Goal: Task Accomplishment & Management: Use online tool/utility

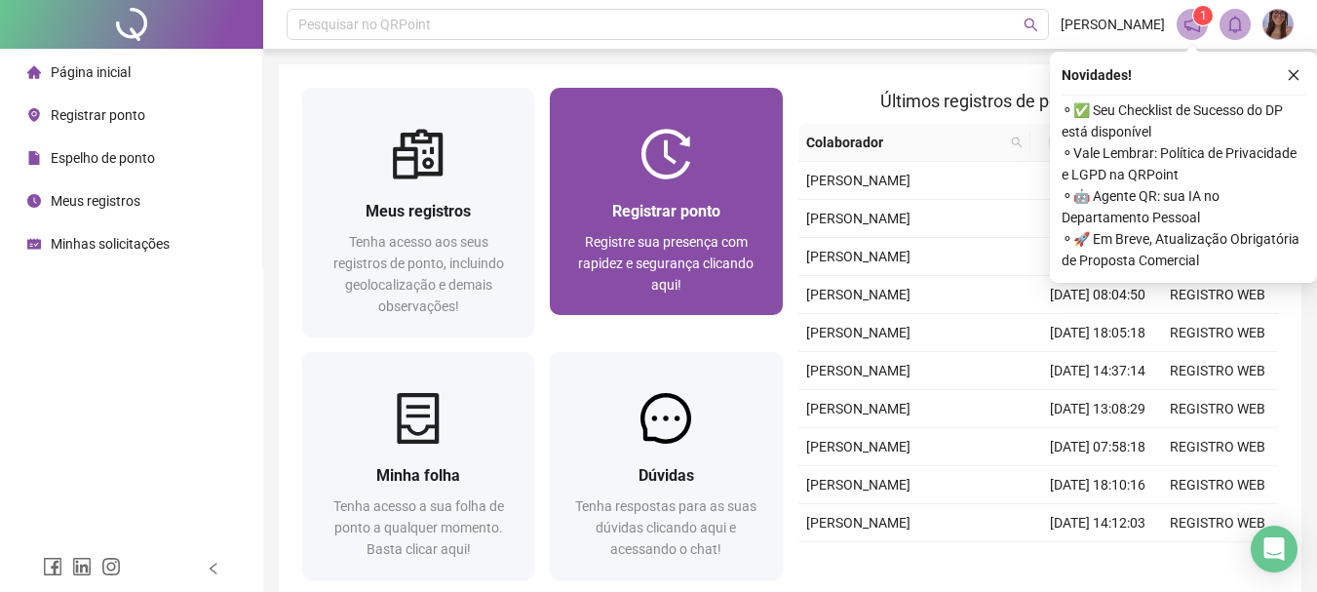
click at [690, 203] on span "Registrar ponto" at bounding box center [666, 211] width 108 height 19
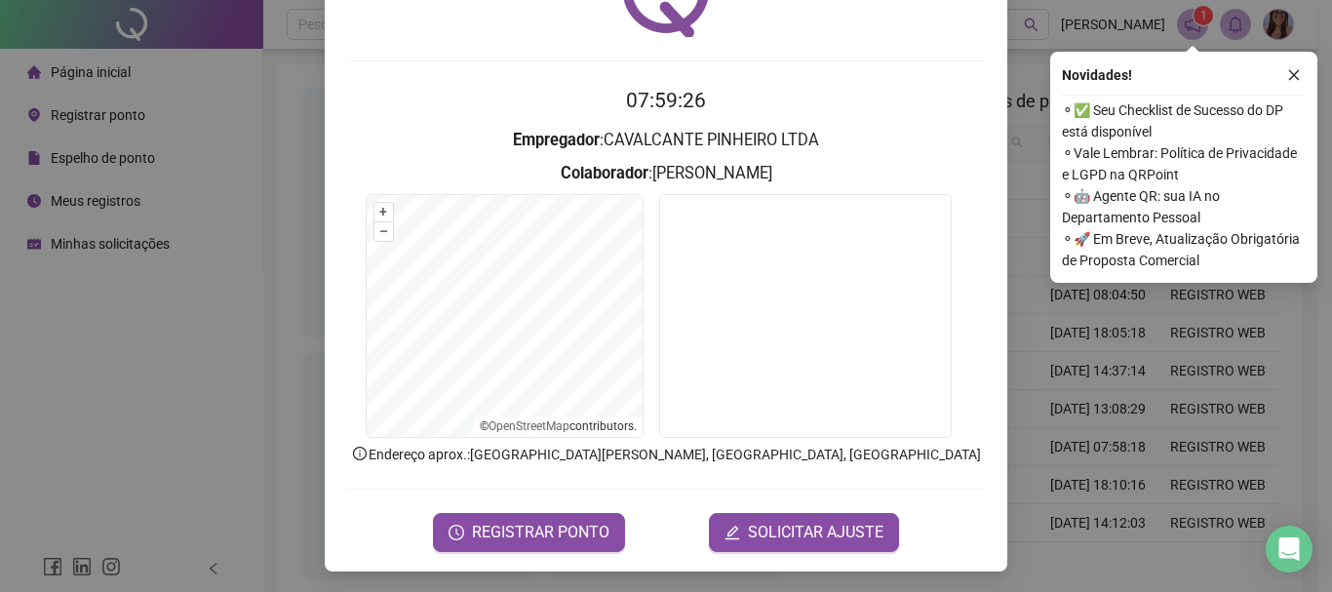
scroll to position [127, 0]
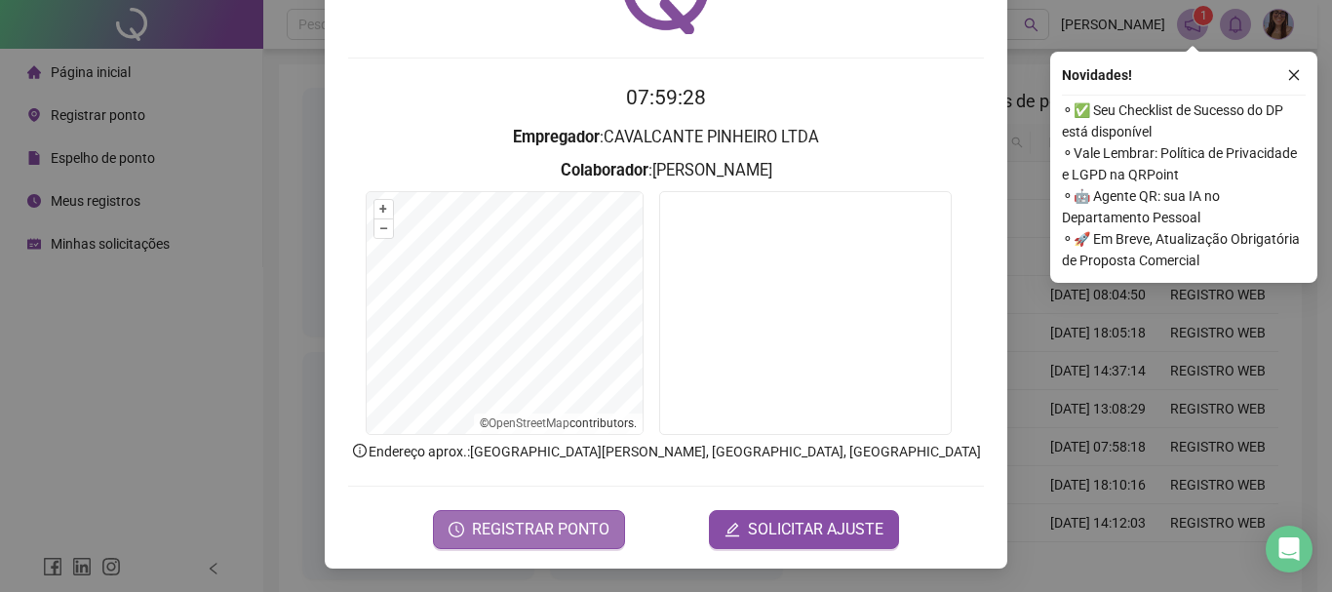
click at [557, 537] on span "REGISTRAR PONTO" at bounding box center [540, 529] width 137 height 23
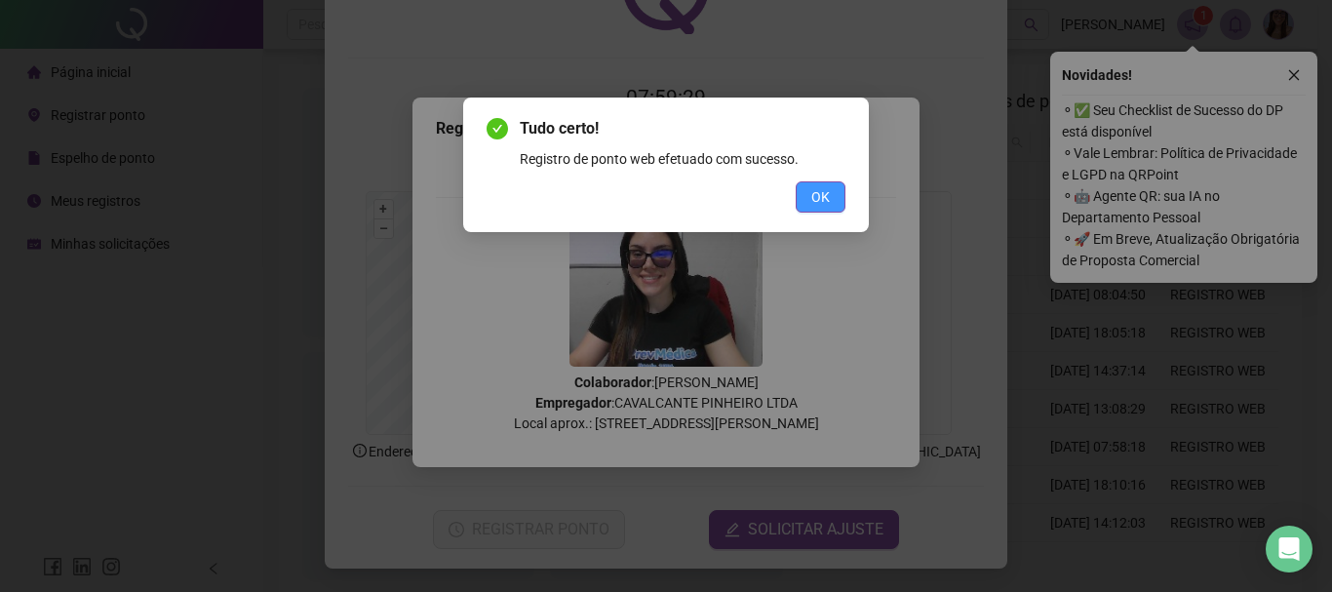
click at [816, 191] on span "OK" at bounding box center [820, 196] width 19 height 21
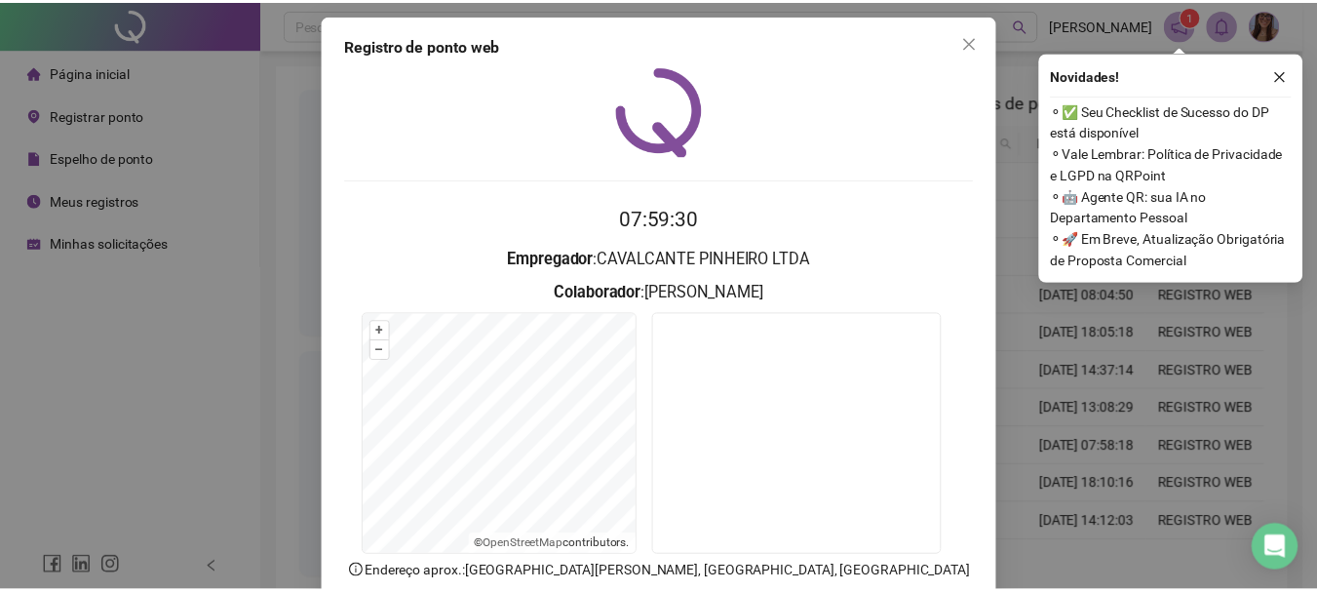
scroll to position [0, 0]
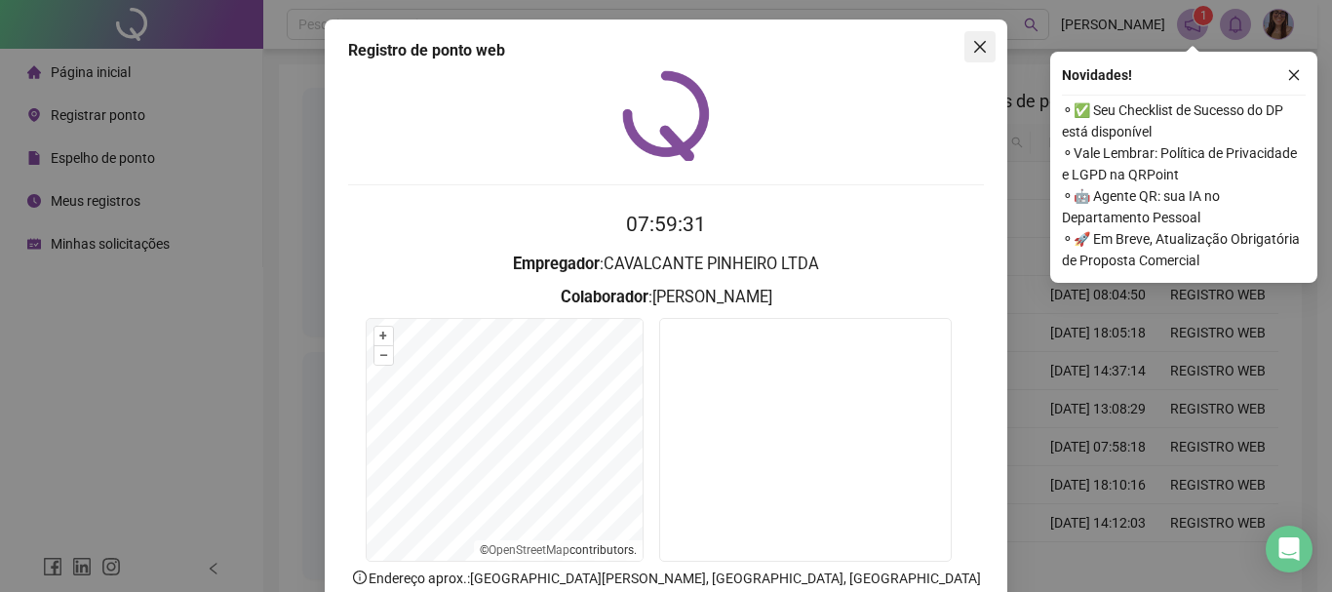
click at [979, 36] on button "Close" at bounding box center [979, 46] width 31 height 31
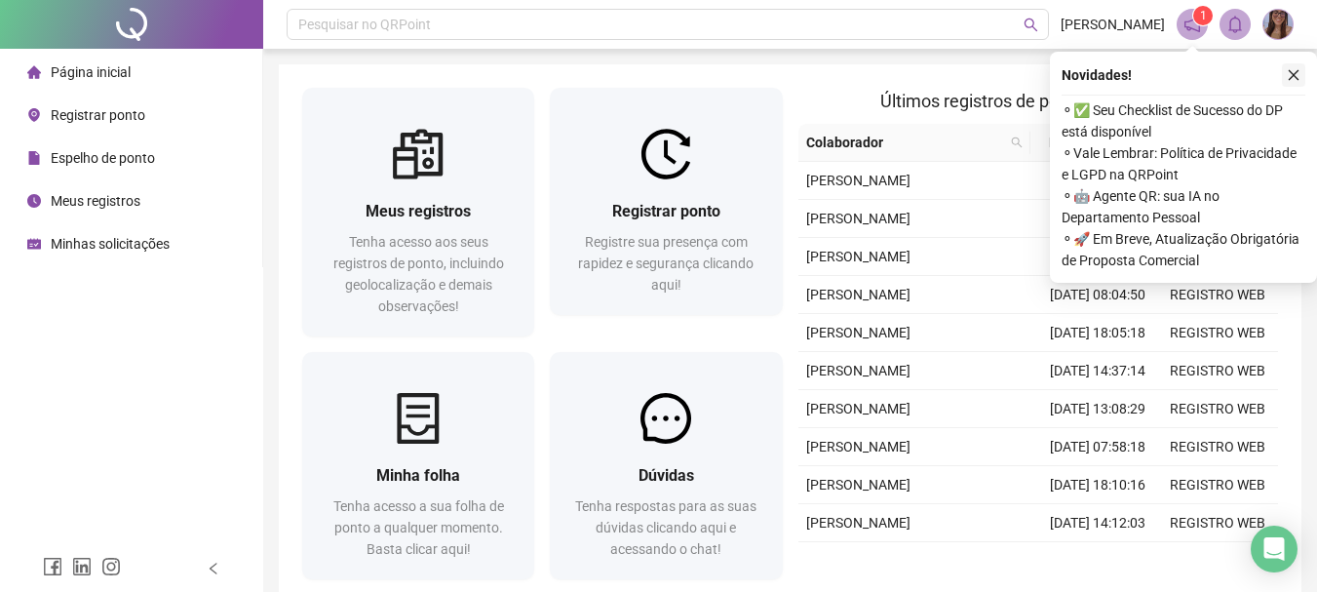
click at [1291, 74] on icon "close" at bounding box center [1294, 75] width 14 height 14
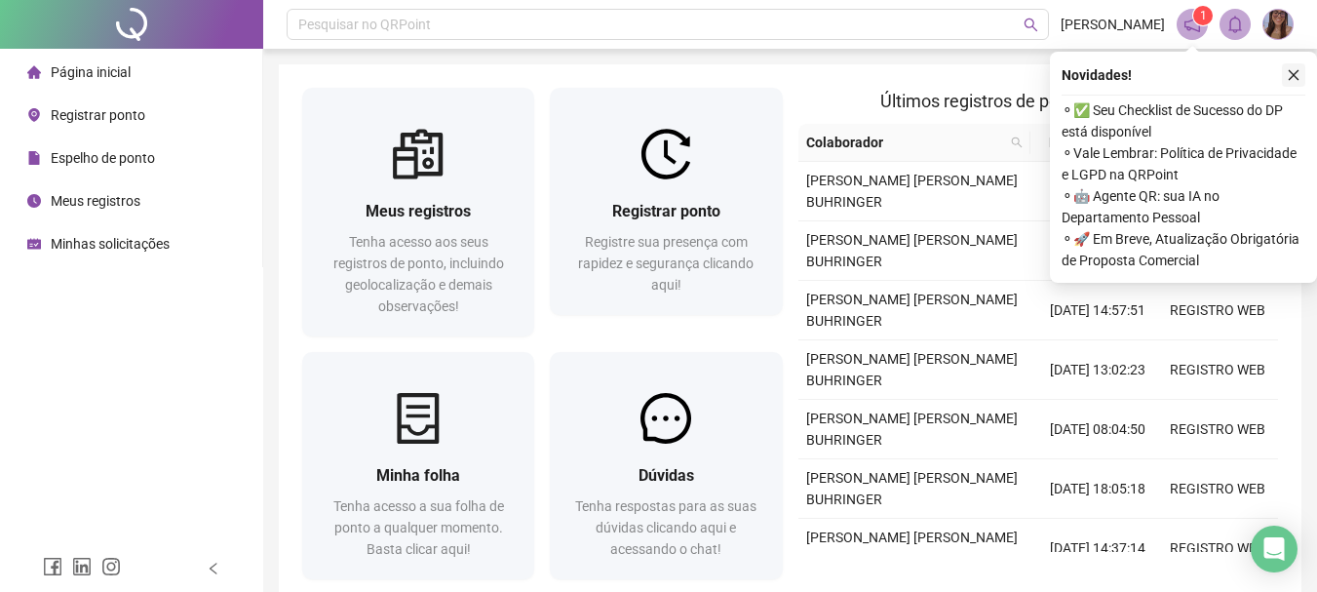
click at [1298, 67] on button "button" at bounding box center [1293, 74] width 23 height 23
